Goal: Information Seeking & Learning: Learn about a topic

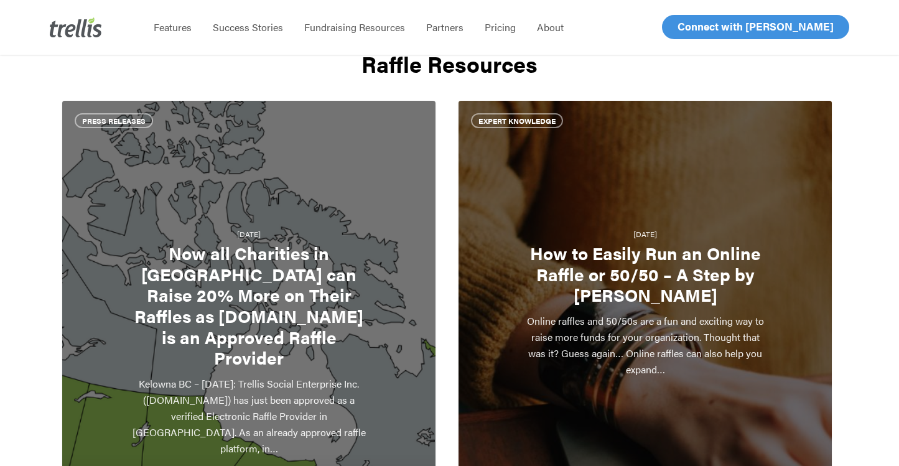
scroll to position [2370, 0]
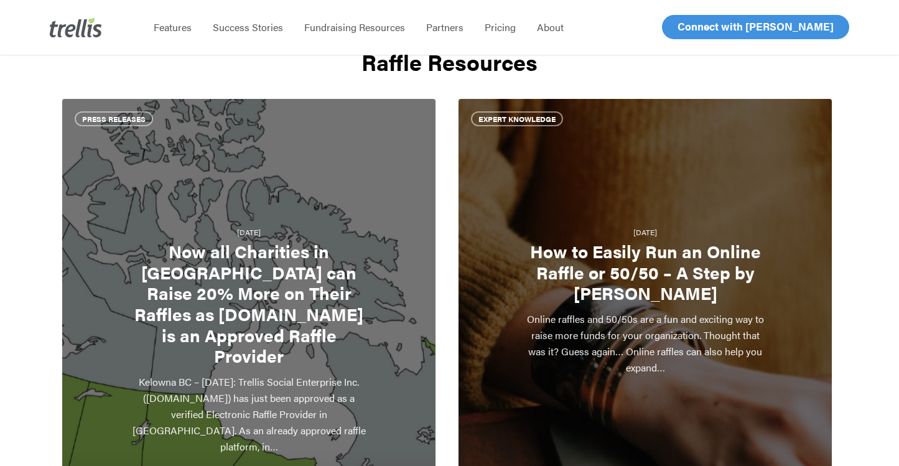
click at [654, 271] on link "How to Easily Run an Online Raffle or 50/50 – A Step by Step Guide" at bounding box center [645, 347] width 373 height 497
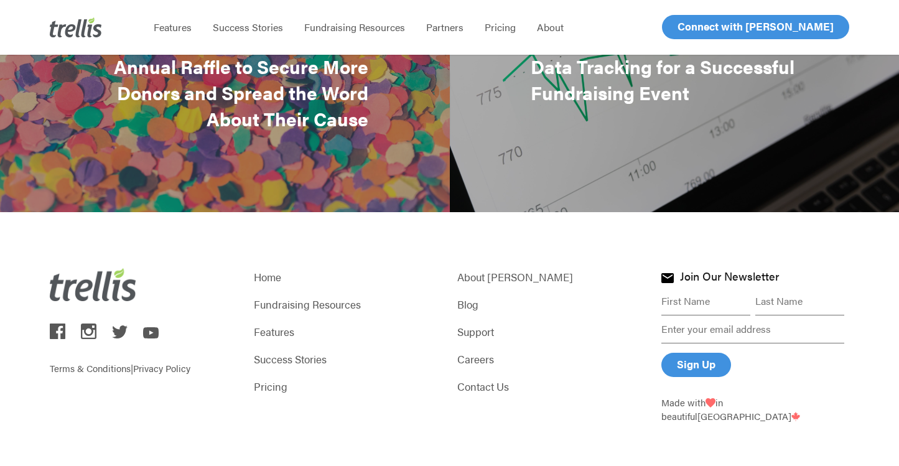
scroll to position [2710, 0]
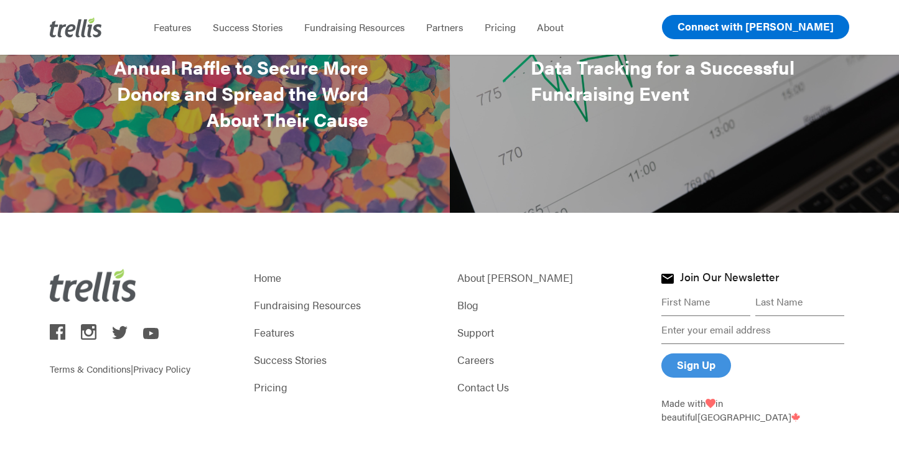
click at [767, 30] on span "Connect with [PERSON_NAME]" at bounding box center [756, 26] width 156 height 15
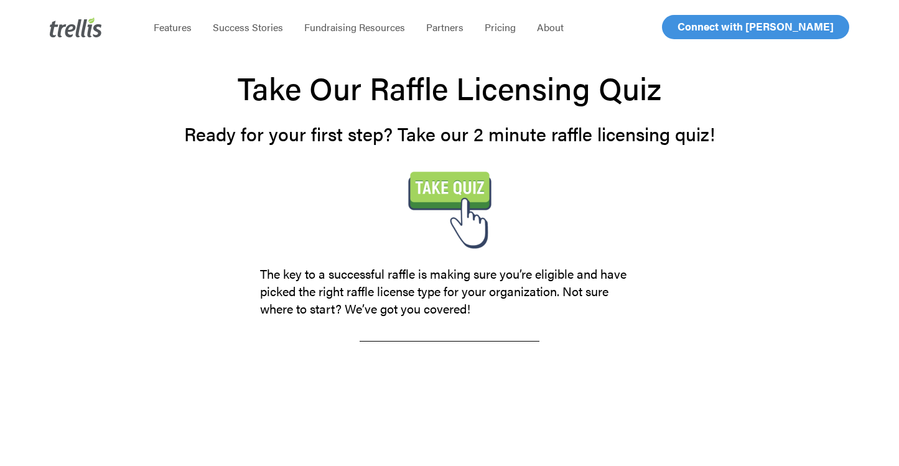
click at [457, 192] on img at bounding box center [450, 208] width 187 height 93
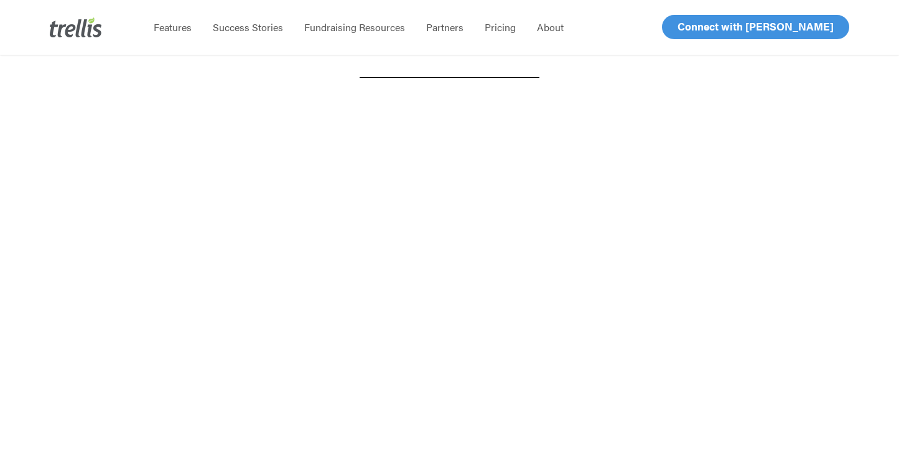
scroll to position [265, 0]
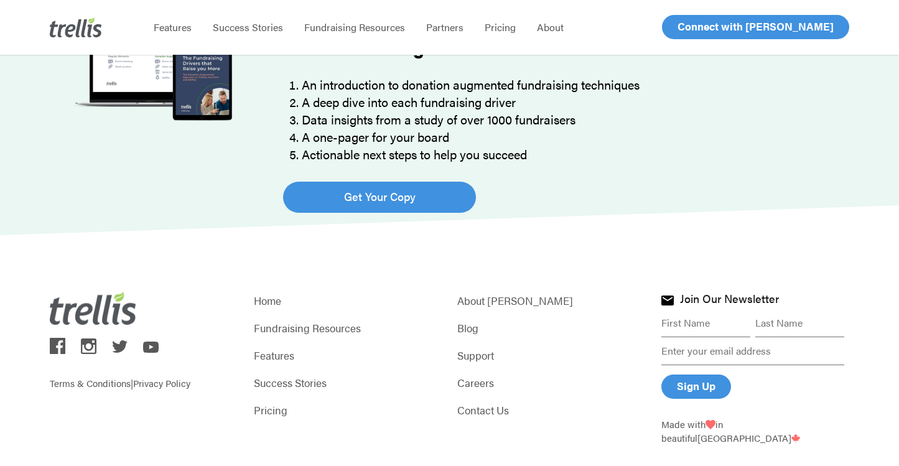
scroll to position [982, 0]
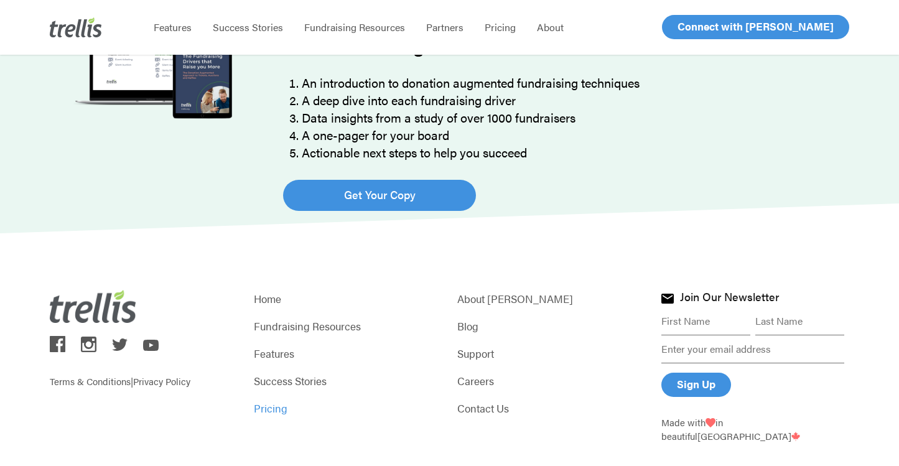
click at [279, 410] on link "Pricing" at bounding box center [348, 408] width 188 height 17
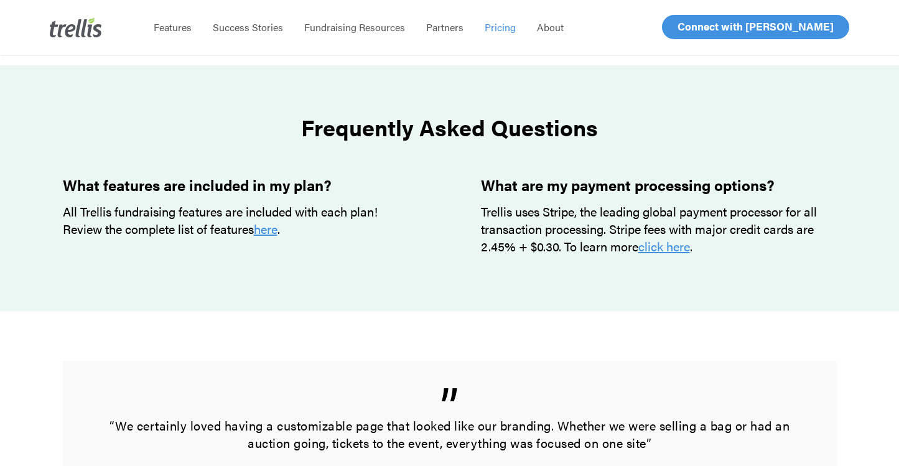
scroll to position [1024, 0]
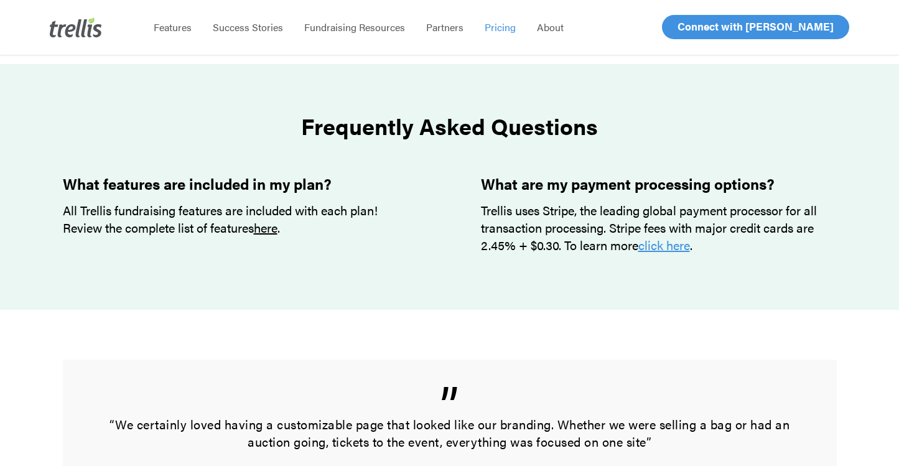
click at [275, 228] on link "here" at bounding box center [266, 227] width 24 height 18
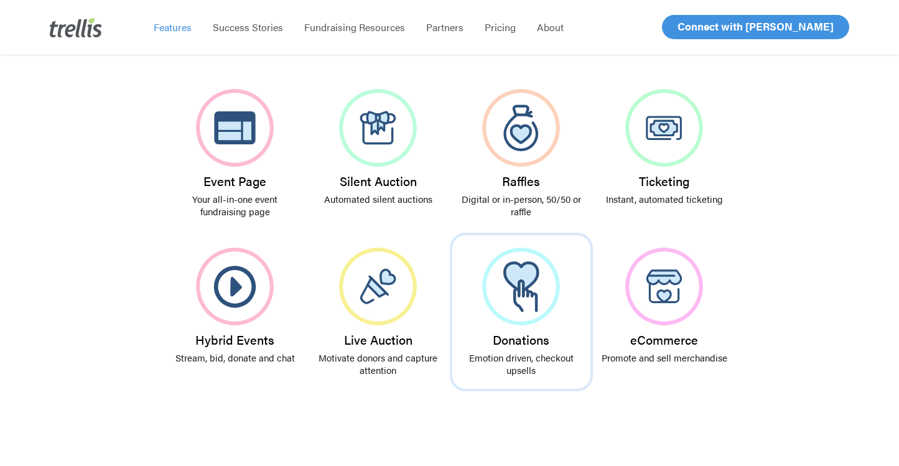
scroll to position [267, 0]
click at [535, 178] on h3 "Raffles" at bounding box center [522, 182] width 126 height 14
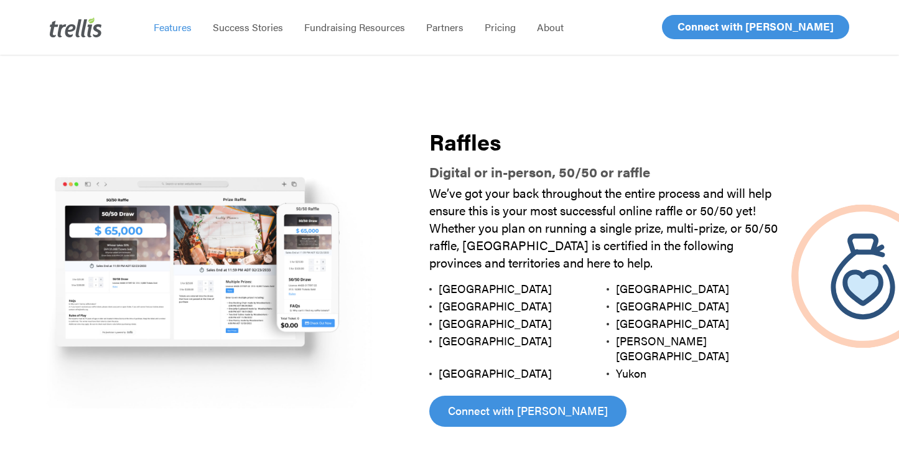
scroll to position [1382, 0]
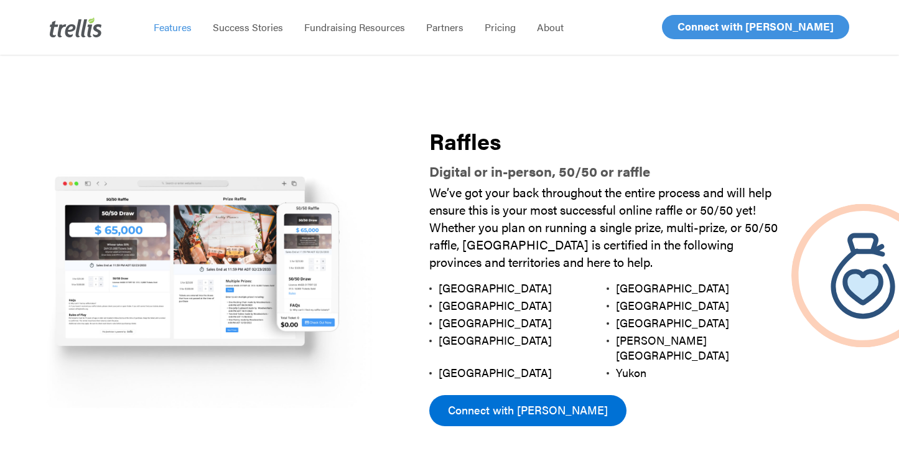
click at [485, 401] on span "Connect with [PERSON_NAME]" at bounding box center [528, 409] width 160 height 17
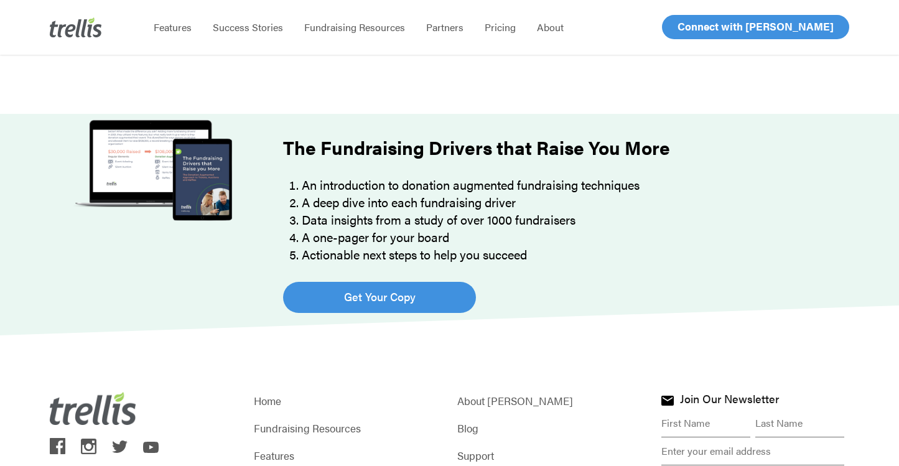
scroll to position [898, 0]
